Goal: Understand process/instructions

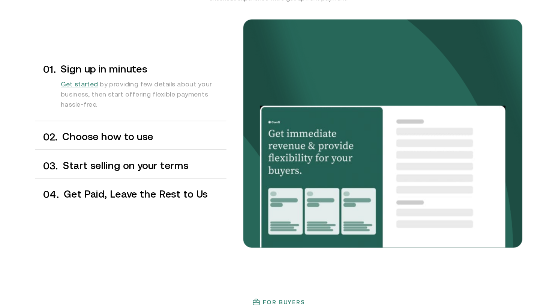
scroll to position [595, 0]
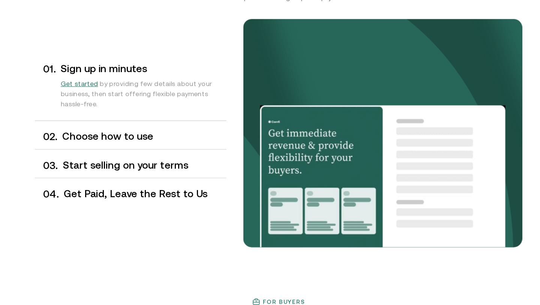
click at [154, 161] on div "0 2 . Choose how to use" at bounding box center [138, 154] width 171 height 22
